Goal: Use online tool/utility

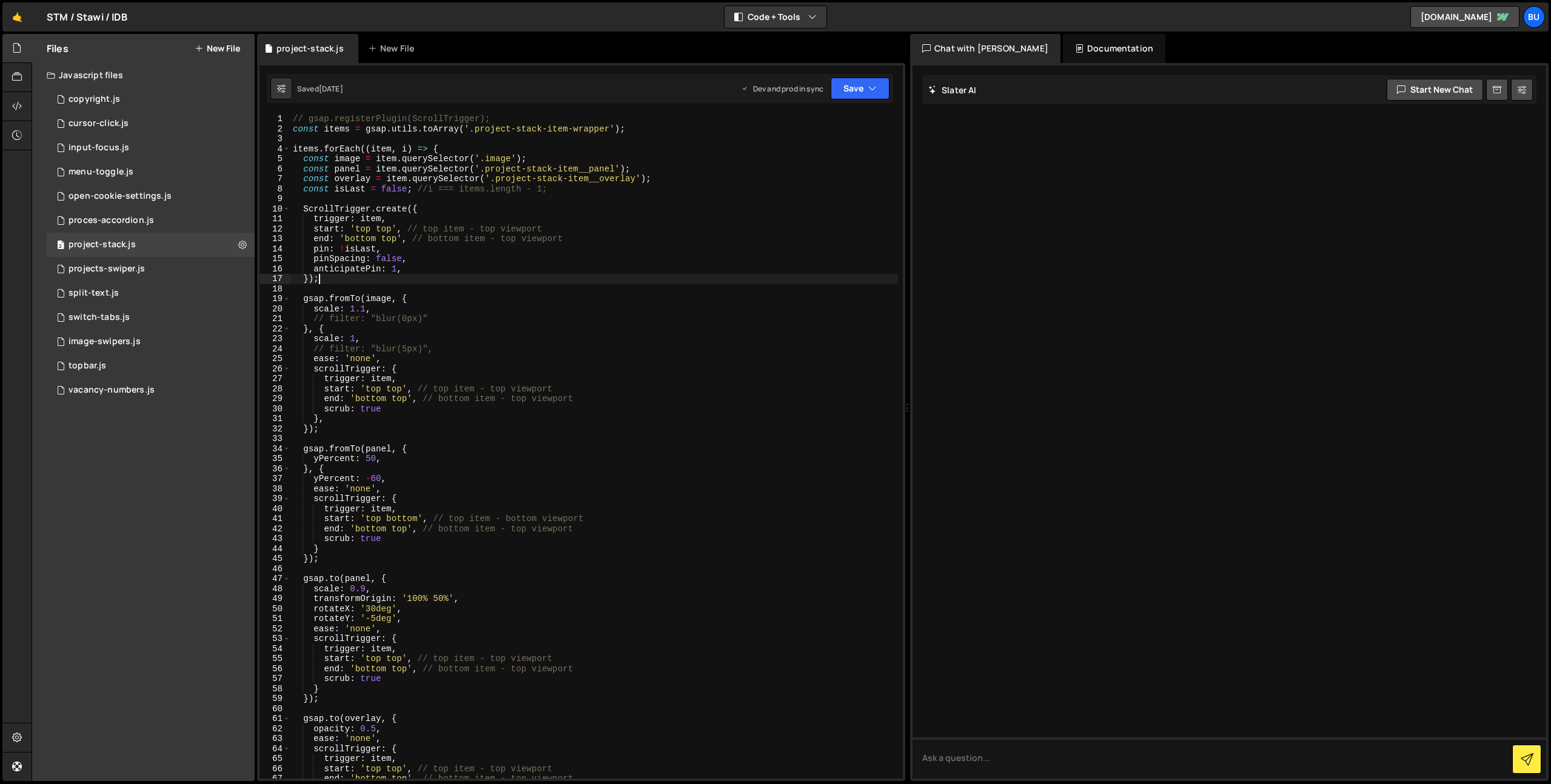
click at [618, 220] on div "// gsap.registerPlugin(ScrollTrigger); const items = gsap . utils . toArray ( '…" at bounding box center [594, 455] width 608 height 684
click at [623, 234] on div "// gsap.registerPlugin(ScrollTrigger); const items = gsap . utils . toArray ( '…" at bounding box center [594, 455] width 608 height 684
click at [648, 229] on div "// gsap.registerPlugin(ScrollTrigger); const items = gsap . utils . toArray ( '…" at bounding box center [594, 455] width 608 height 684
click at [639, 243] on div "// gsap.registerPlugin(ScrollTrigger); const items = gsap . utils . toArray ( '…" at bounding box center [594, 455] width 608 height 684
click at [665, 231] on div "// gsap.registerPlugin(ScrollTrigger); const items = gsap . utils . toArray ( '…" at bounding box center [594, 455] width 608 height 684
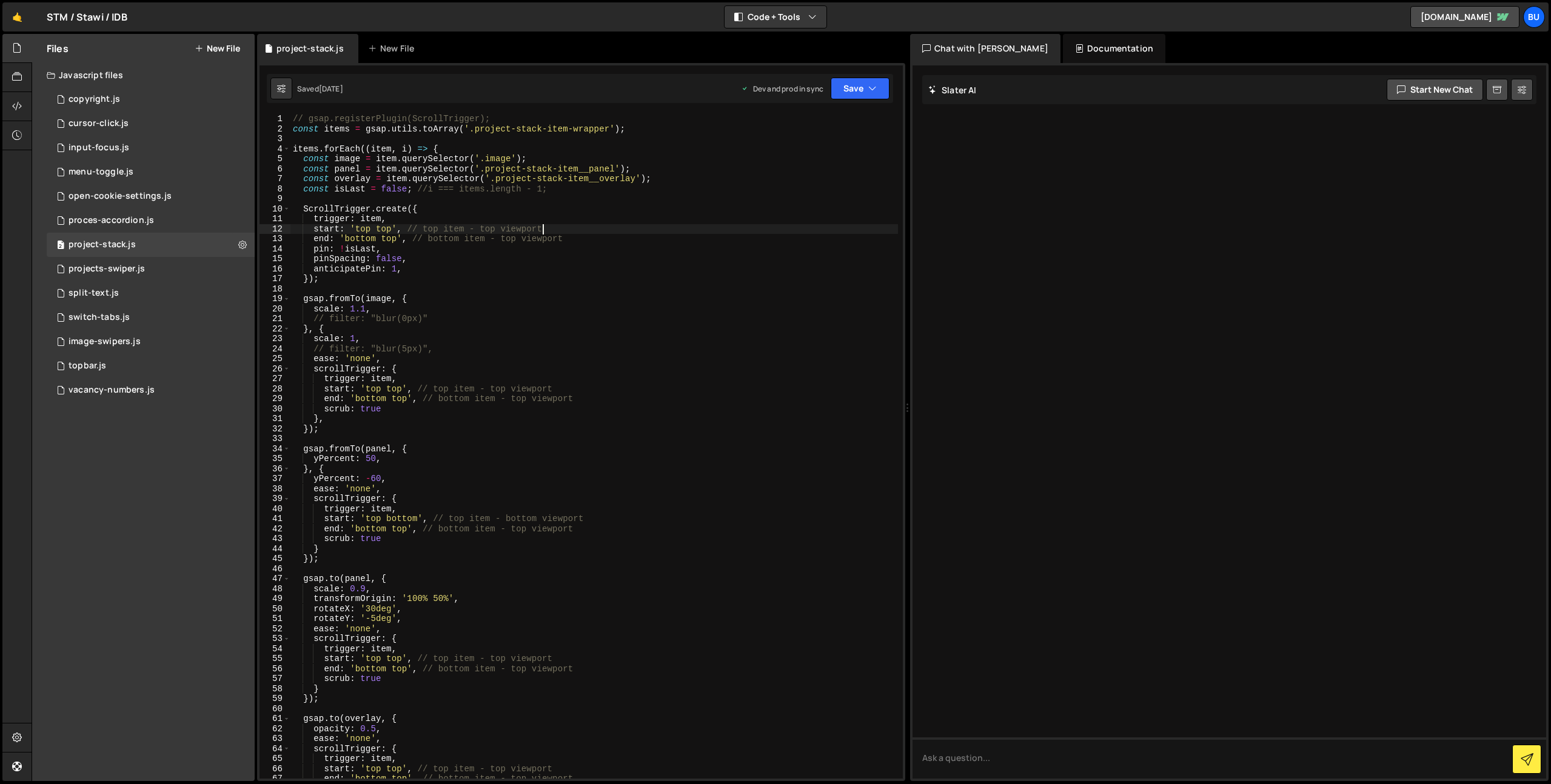
click at [651, 243] on div "// gsap.registerPlugin(ScrollTrigger); const items = gsap . utils . toArray ( '…" at bounding box center [594, 455] width 608 height 684
click at [664, 228] on div "// gsap.registerPlugin(ScrollTrigger); const items = gsap . utils . toArray ( '…" at bounding box center [594, 455] width 608 height 684
drag, startPoint x: 651, startPoint y: 240, endPoint x: 657, endPoint y: 233, distance: 9.2
click at [651, 240] on div "// gsap.registerPlugin(ScrollTrigger); const items = gsap . utils . toArray ( '…" at bounding box center [594, 455] width 608 height 684
click at [663, 230] on div "// gsap.registerPlugin(ScrollTrigger); const items = gsap . utils . toArray ( '…" at bounding box center [594, 455] width 608 height 684
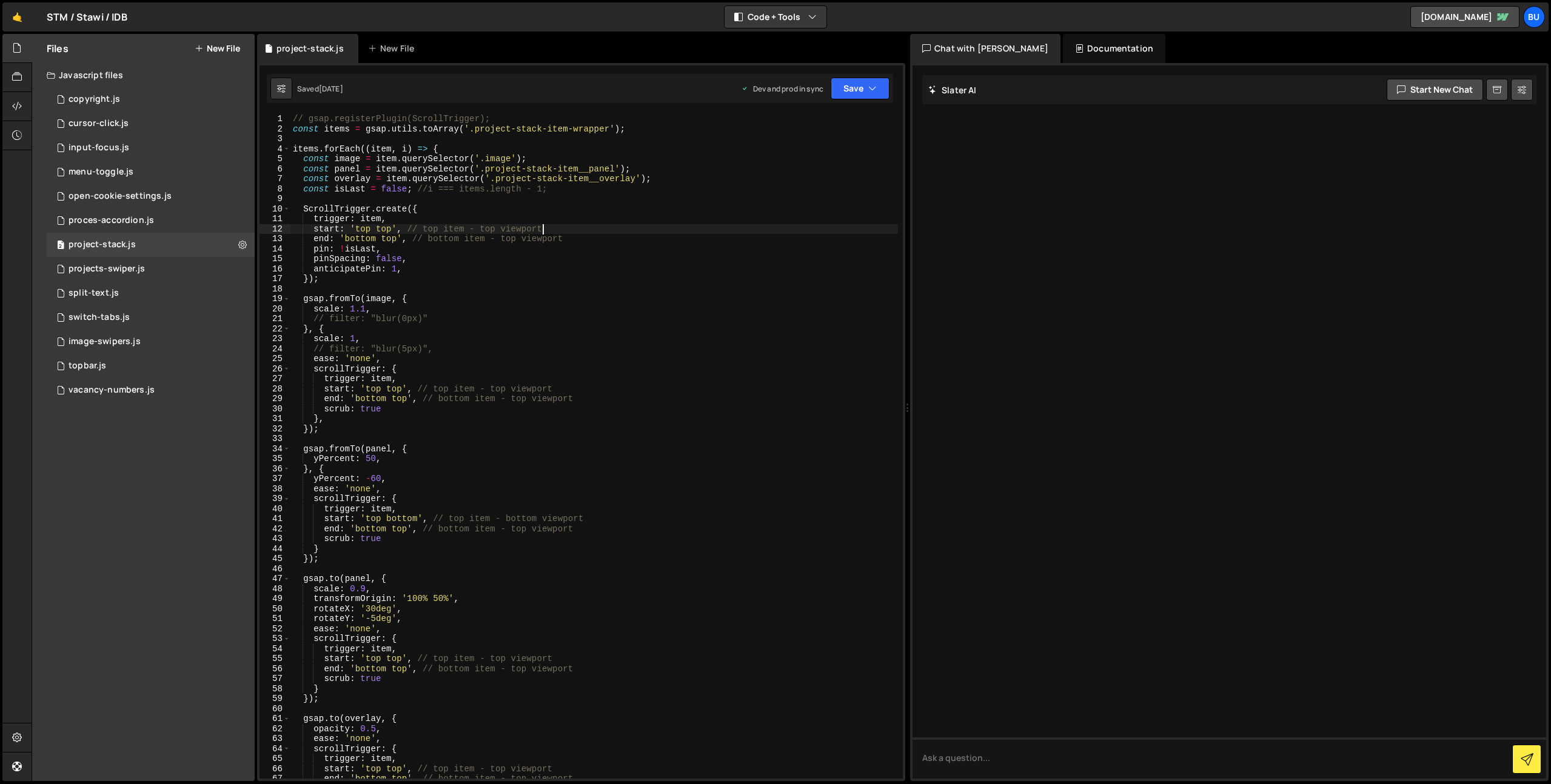
drag, startPoint x: 642, startPoint y: 243, endPoint x: 649, endPoint y: 235, distance: 10.6
click at [642, 243] on div "// gsap.registerPlugin(ScrollTrigger); const items = gsap . utils . toArray ( '…" at bounding box center [594, 455] width 608 height 684
click at [657, 230] on div "// gsap.registerPlugin(ScrollTrigger); const items = gsap . utils . toArray ( '…" at bounding box center [594, 455] width 608 height 684
drag, startPoint x: 642, startPoint y: 240, endPoint x: 648, endPoint y: 233, distance: 9.2
click at [642, 240] on div "// gsap.registerPlugin(ScrollTrigger); const items = gsap . utils . toArray ( '…" at bounding box center [594, 455] width 608 height 684
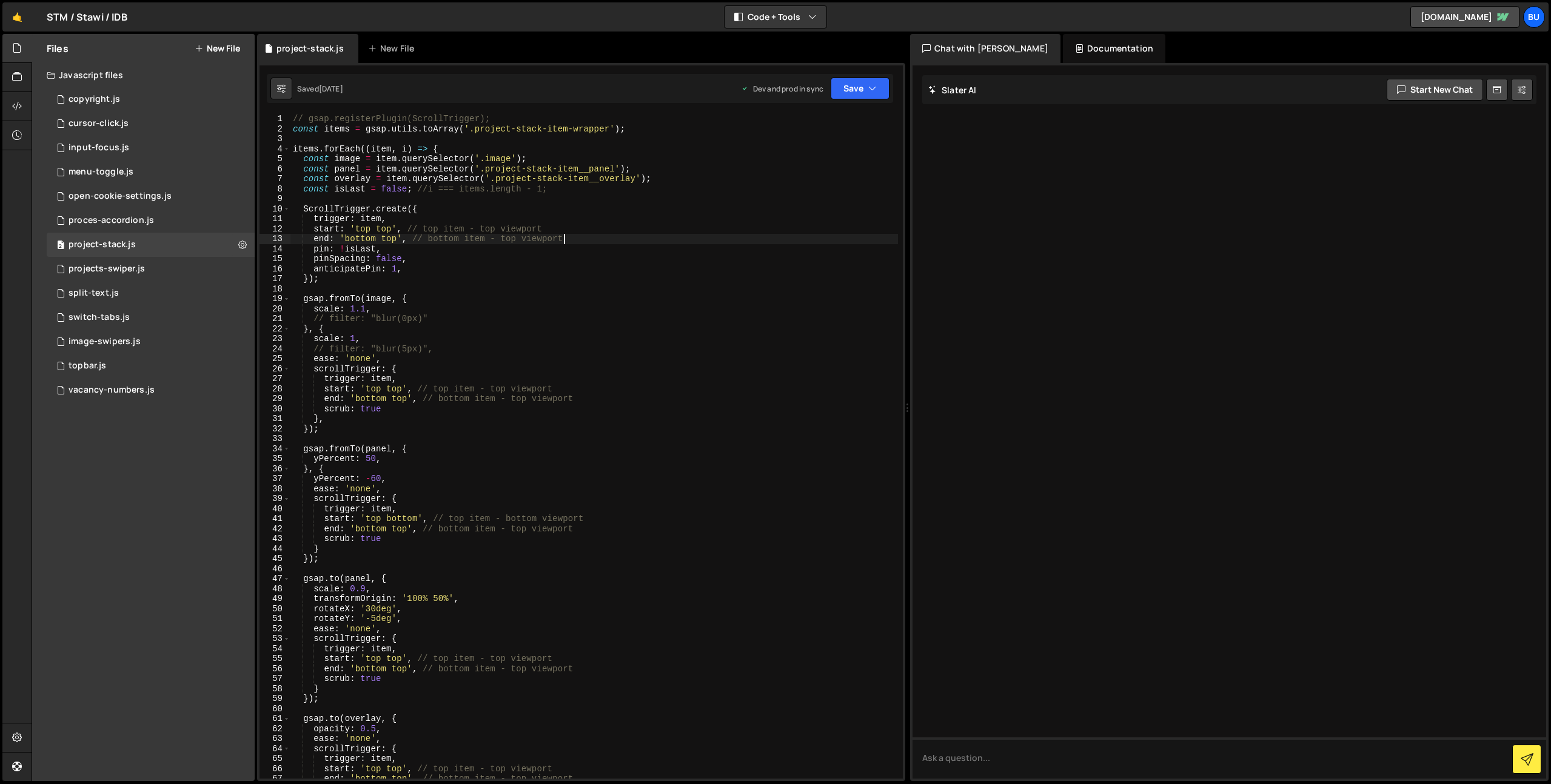
click at [654, 230] on div "// gsap.registerPlugin(ScrollTrigger); const items = gsap . utils . toArray ( '…" at bounding box center [594, 455] width 608 height 684
click at [638, 240] on div "// gsap.registerPlugin(ScrollTrigger); const items = gsap . utils . toArray ( '…" at bounding box center [594, 455] width 608 height 684
click at [648, 228] on div "// gsap.registerPlugin(ScrollTrigger); const items = gsap . utils . toArray ( '…" at bounding box center [594, 455] width 608 height 684
click at [634, 238] on div "// gsap.registerPlugin(ScrollTrigger); const items = gsap . utils . toArray ( '…" at bounding box center [594, 455] width 608 height 684
click at [646, 228] on div "// gsap.registerPlugin(ScrollTrigger); const items = gsap . utils . toArray ( '…" at bounding box center [594, 455] width 608 height 684
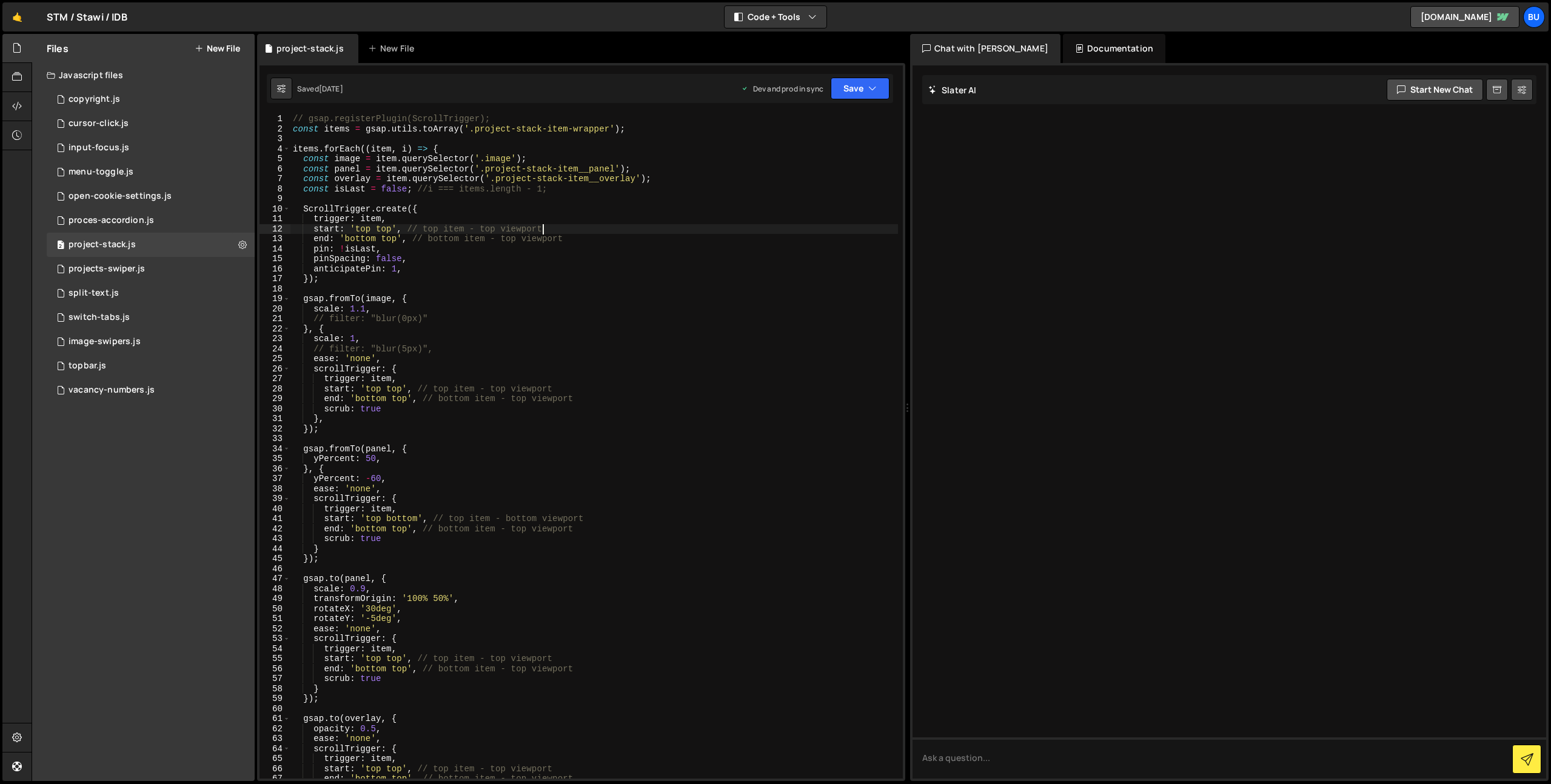
click at [629, 238] on div "// gsap.registerPlugin(ScrollTrigger); const items = gsap . utils . toArray ( '…" at bounding box center [594, 455] width 608 height 684
click at [641, 230] on div "// gsap.registerPlugin(ScrollTrigger); const items = gsap . utils . toArray ( '…" at bounding box center [594, 455] width 608 height 684
click at [639, 235] on div "// gsap.registerPlugin(ScrollTrigger); const items = gsap . utils . toArray ( '…" at bounding box center [594, 455] width 608 height 684
click at [643, 230] on div "// gsap.registerPlugin(ScrollTrigger); const items = gsap . utils . toArray ( '…" at bounding box center [594, 455] width 608 height 684
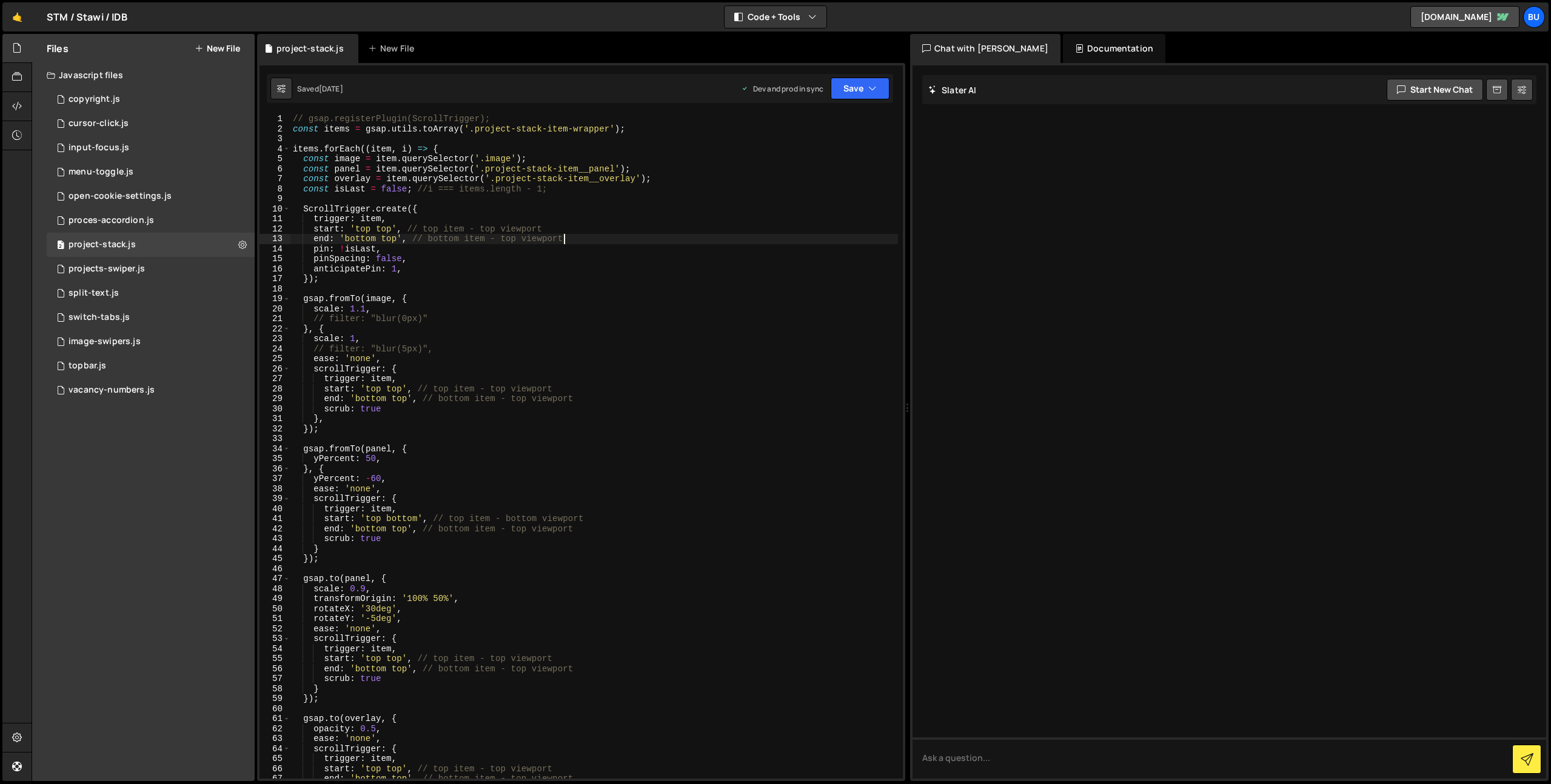
type textarea "start: 'top top', // top item - top viewport"
